Goal: Transaction & Acquisition: Purchase product/service

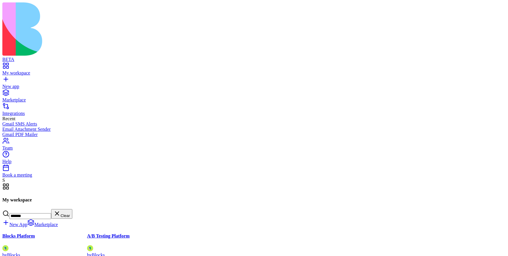
type input "*******"
click at [87, 245] on div at bounding box center [44, 245] width 85 height 0
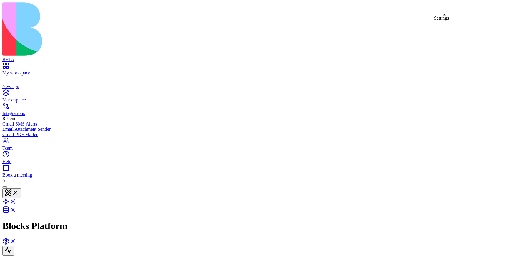
click at [16, 241] on link at bounding box center [9, 243] width 14 height 5
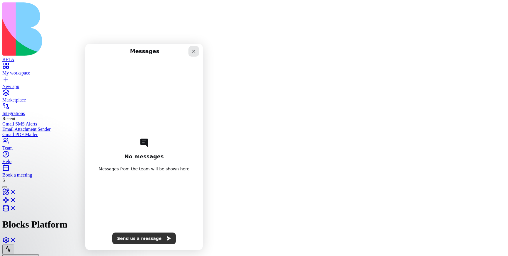
click at [194, 51] on icon "Close" at bounding box center [193, 51] width 5 height 5
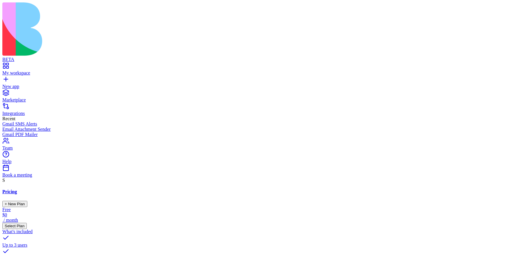
scroll to position [0, 260]
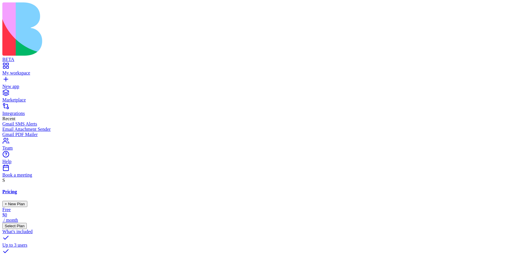
scroll to position [0, 178]
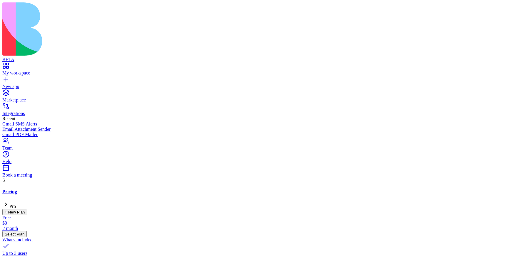
click at [285, 189] on div "Pricing Pro + New Plan" at bounding box center [253, 202] width 503 height 26
